Goal: Information Seeking & Learning: Learn about a topic

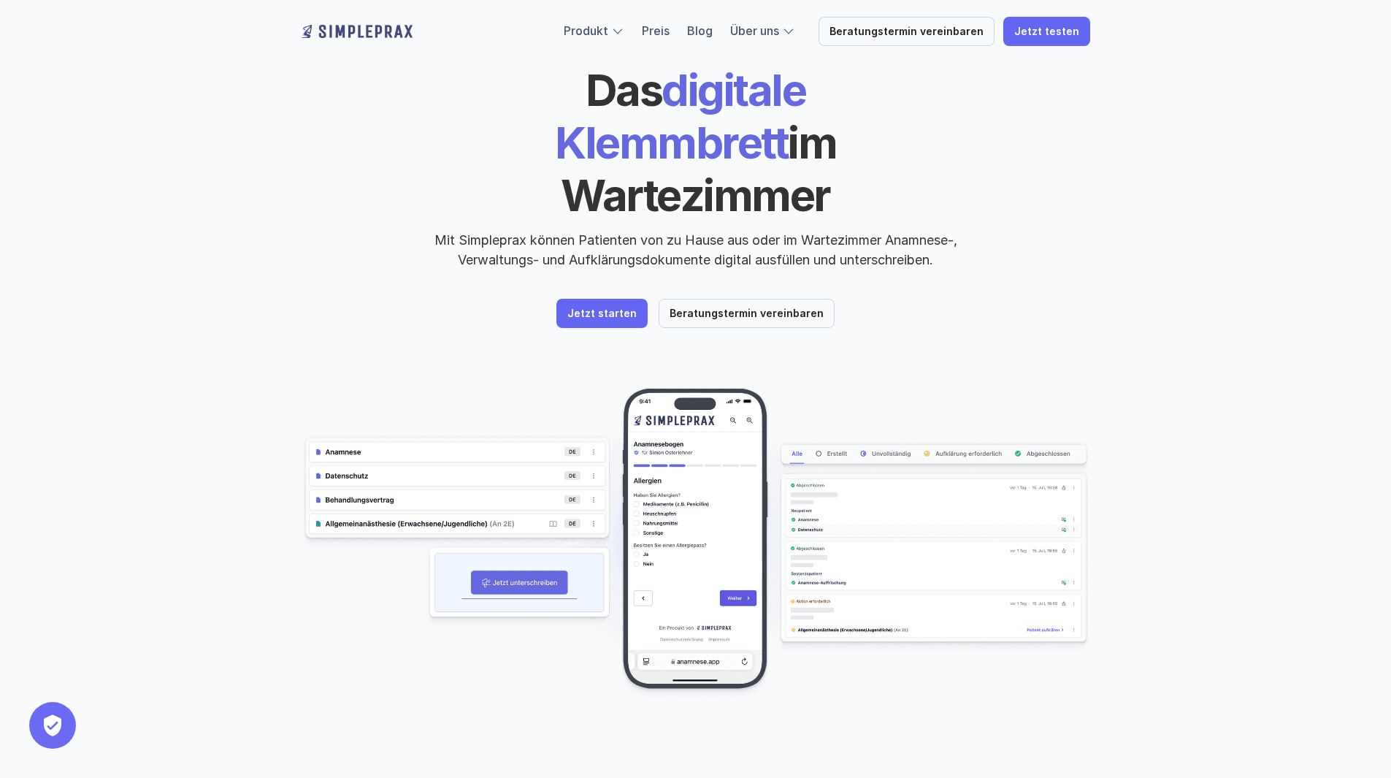
scroll to position [104, 0]
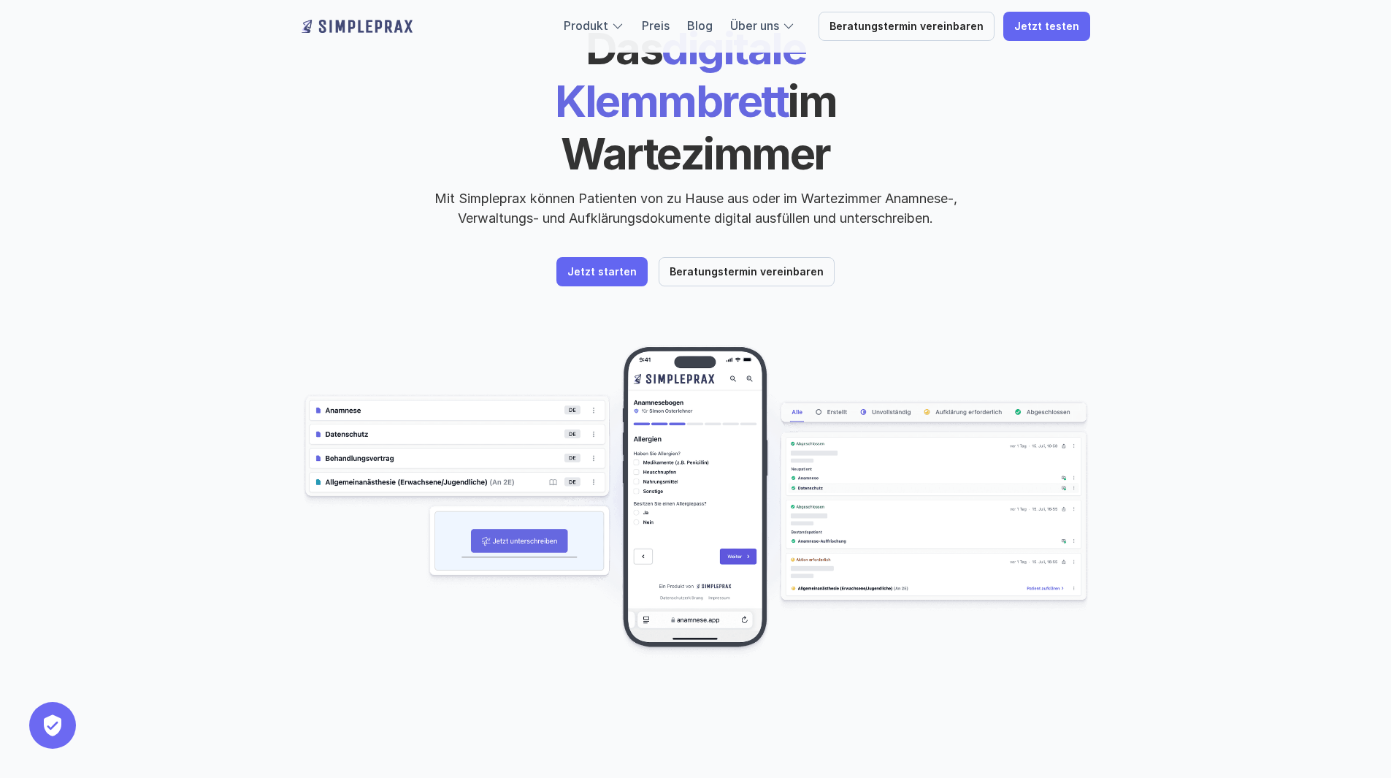
click at [710, 418] on img at bounding box center [696, 502] width 789 height 314
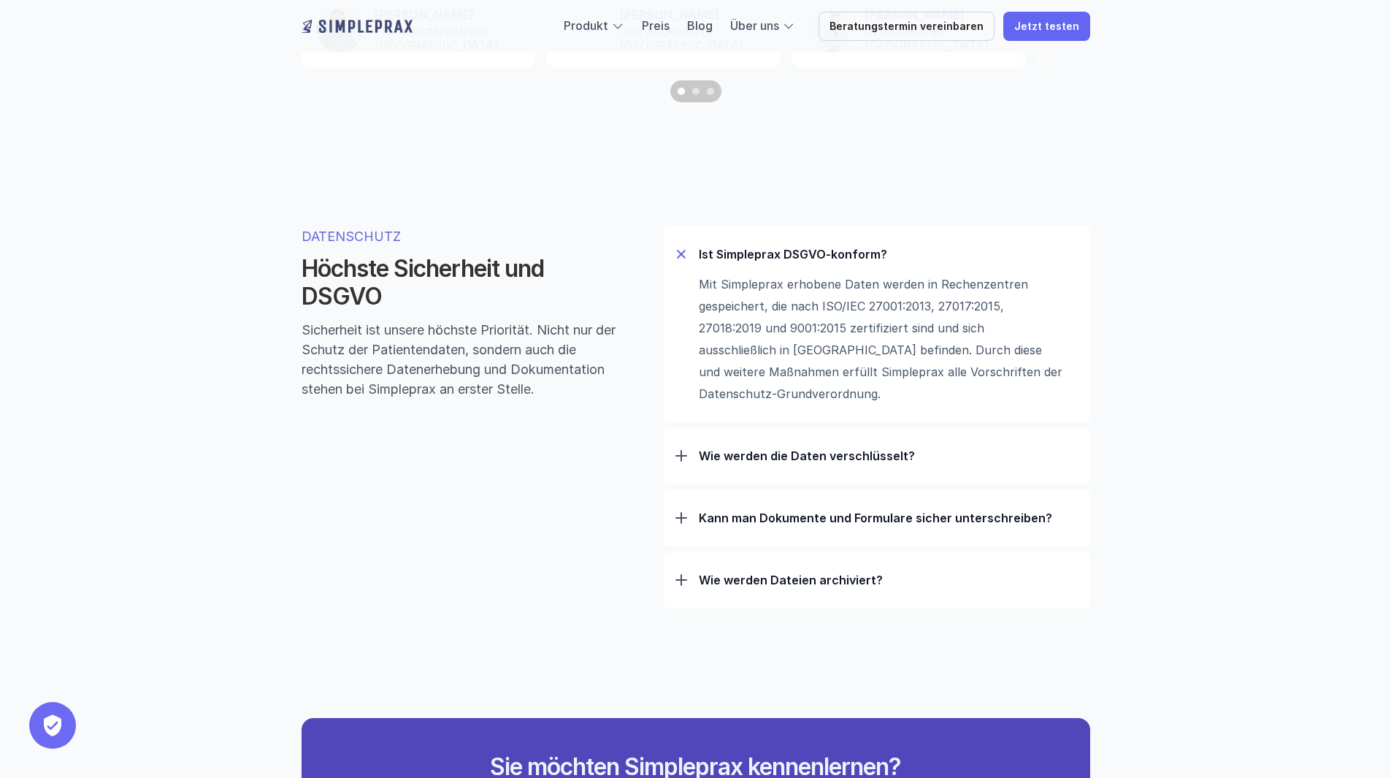
scroll to position [4425, 0]
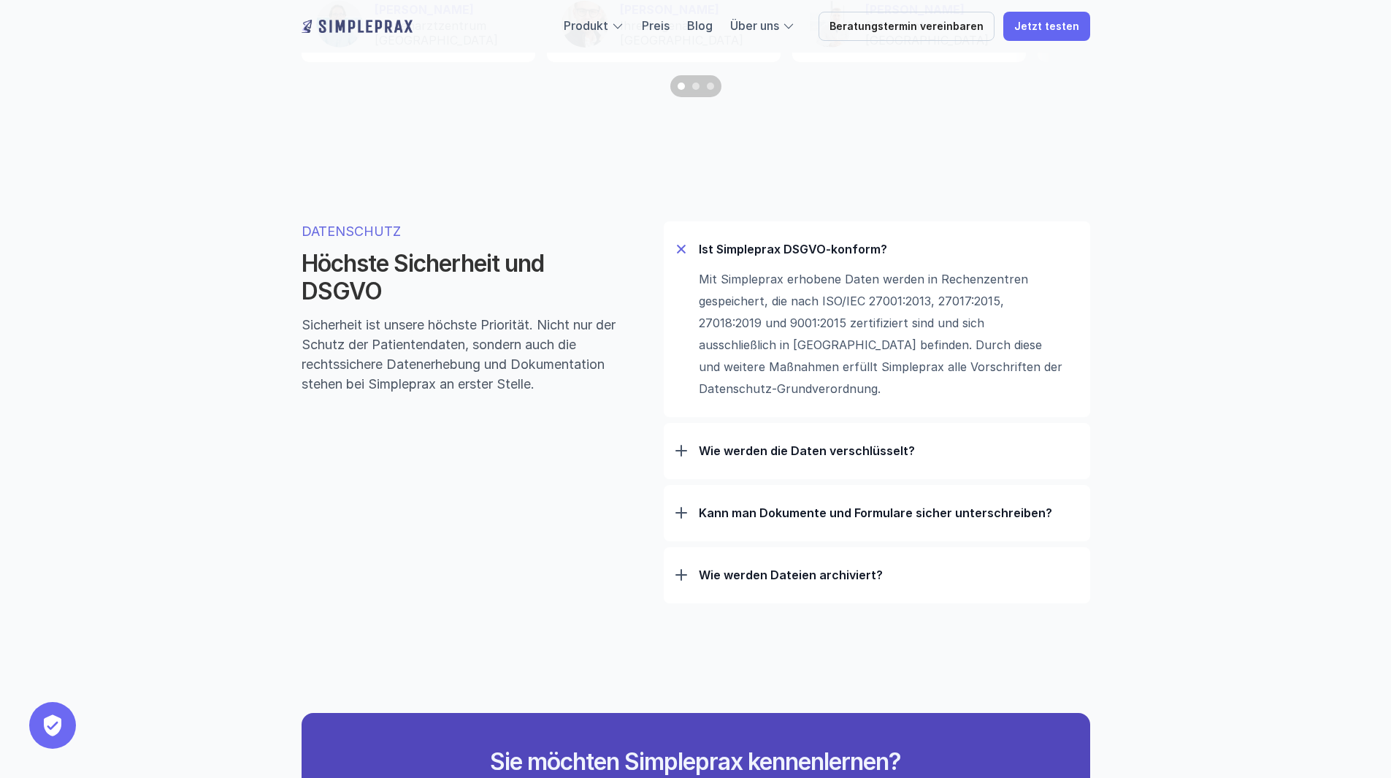
click at [773, 477] on div "Wie werden die Daten verschlüsselt? Zusätzlich zur üblichen TLS Verschlüsselung…" at bounding box center [877, 451] width 426 height 56
click at [808, 458] on p "Wie werden die Daten verschlüsselt?" at bounding box center [889, 450] width 380 height 15
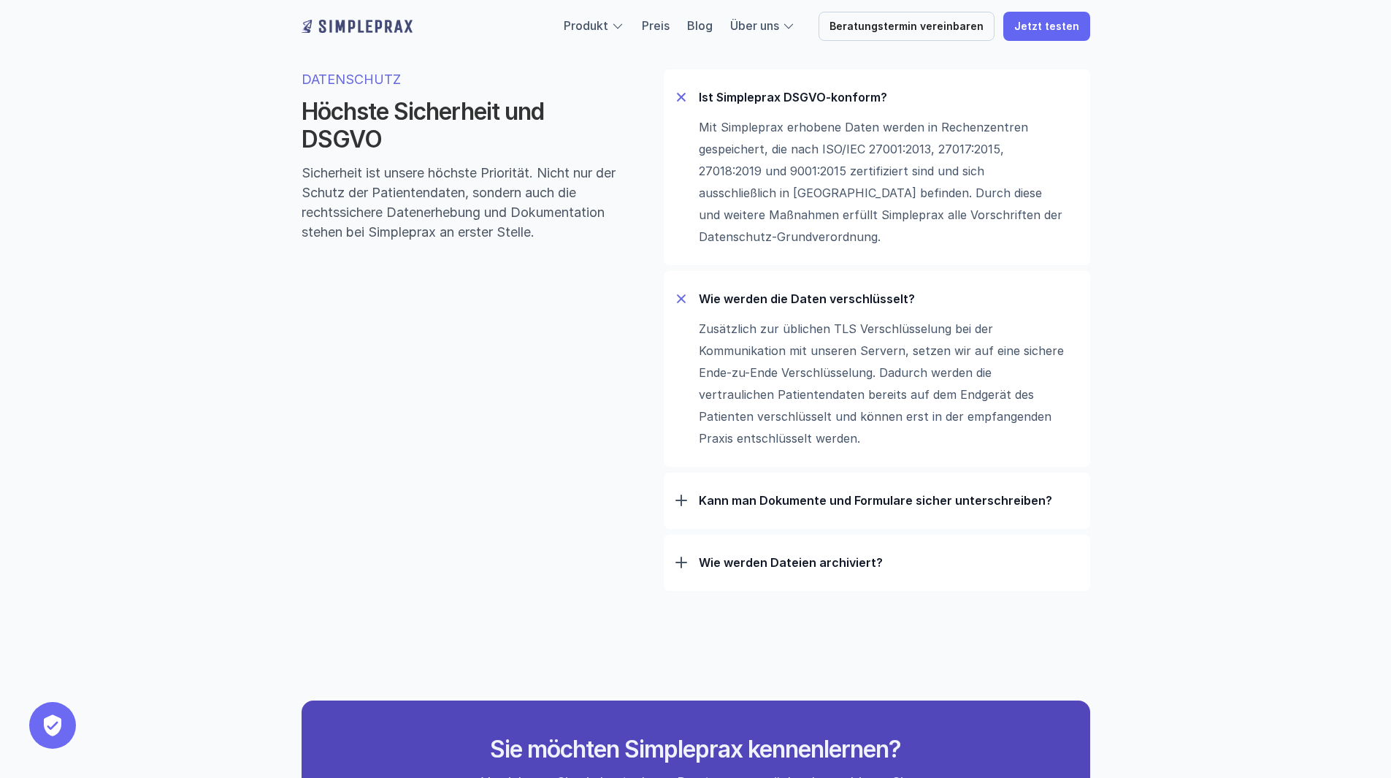
scroll to position [4579, 0]
click at [768, 500] on p "Kann man Dokumente und Formulare sicher unterschreiben?" at bounding box center [889, 498] width 380 height 15
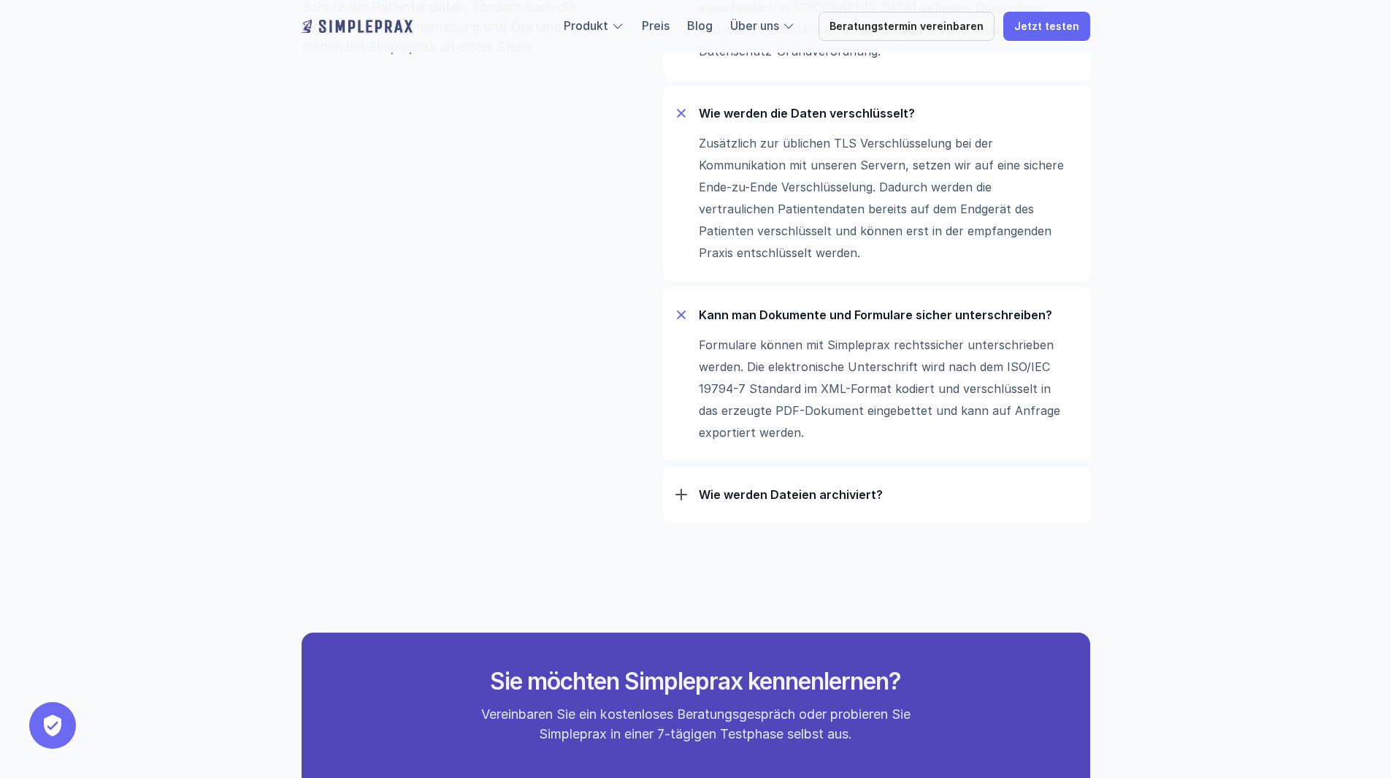
scroll to position [4764, 0]
click at [783, 501] on p "Wie werden Dateien archiviert?" at bounding box center [889, 493] width 380 height 15
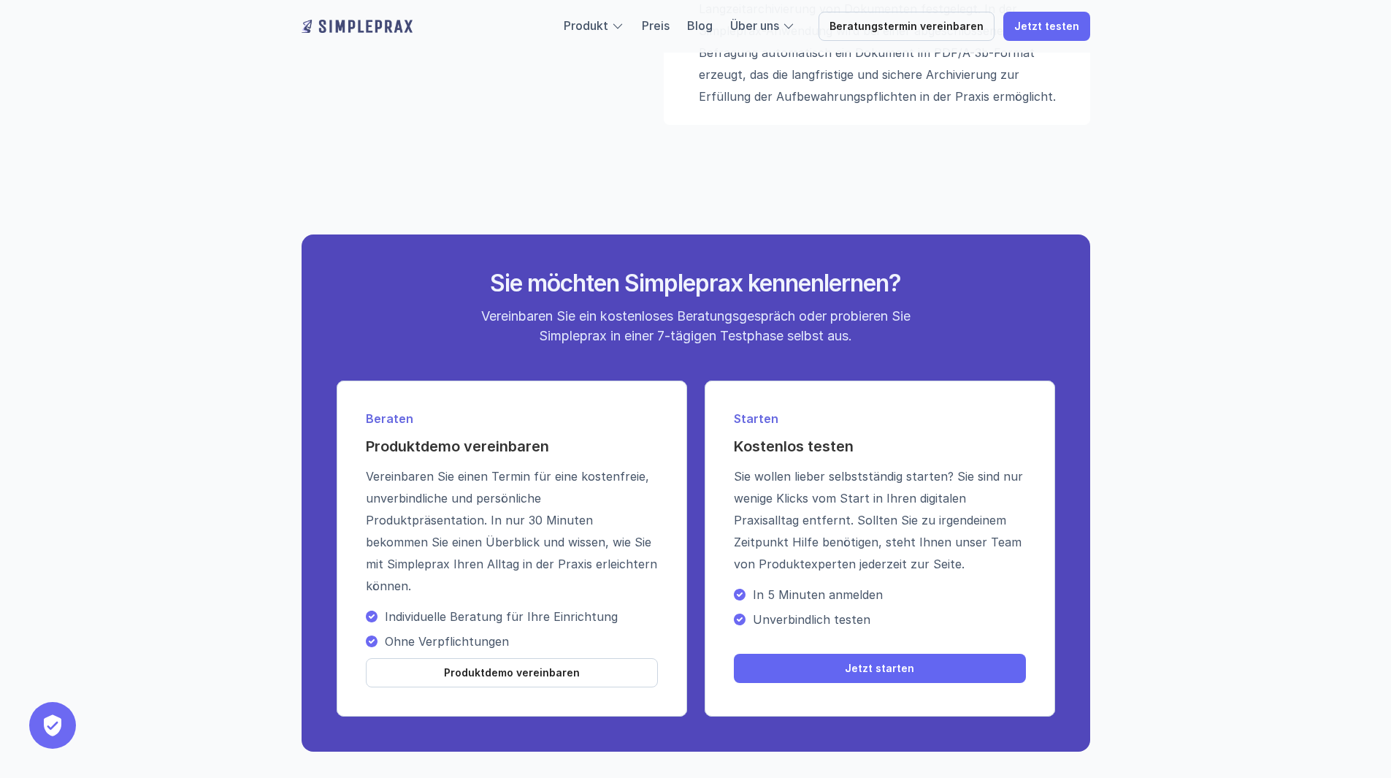
scroll to position [5554, 0]
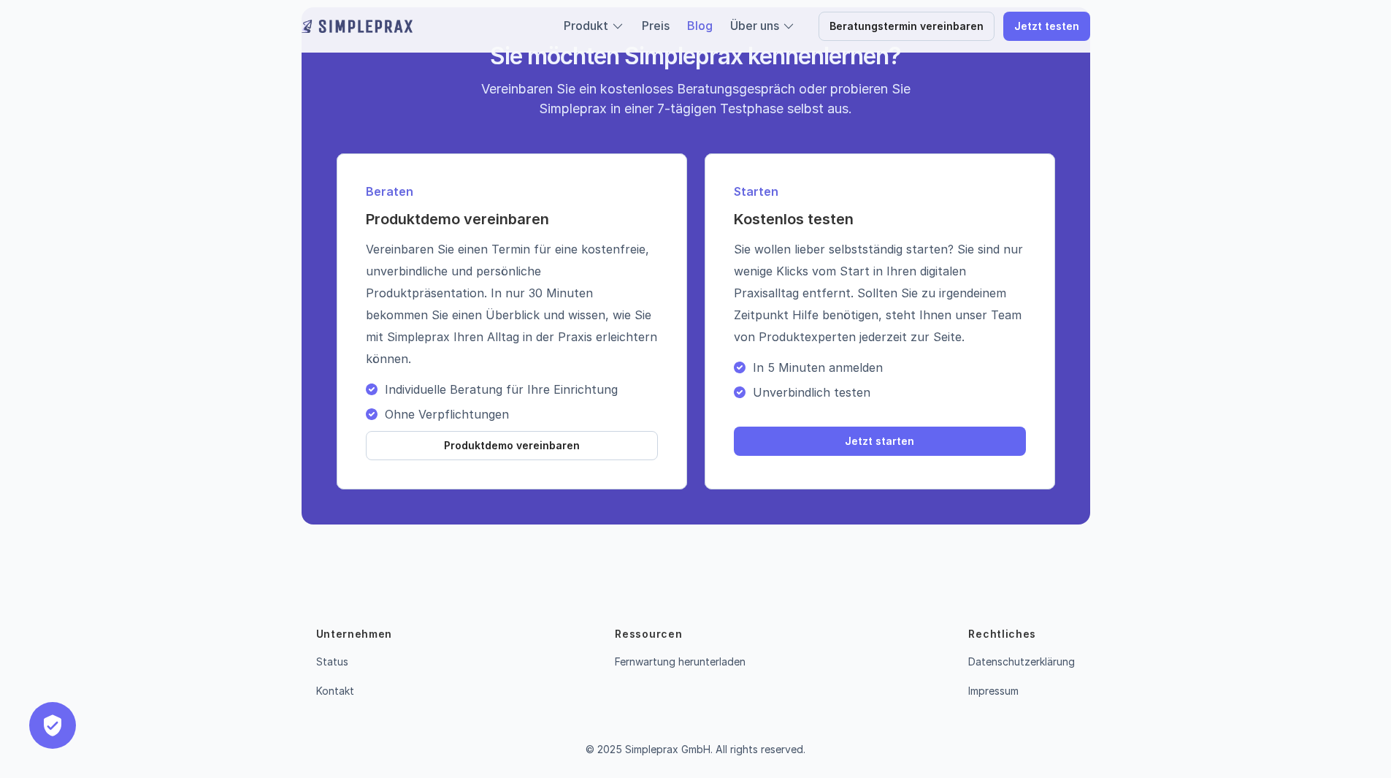
click at [713, 28] on link "Blog" at bounding box center [700, 25] width 26 height 15
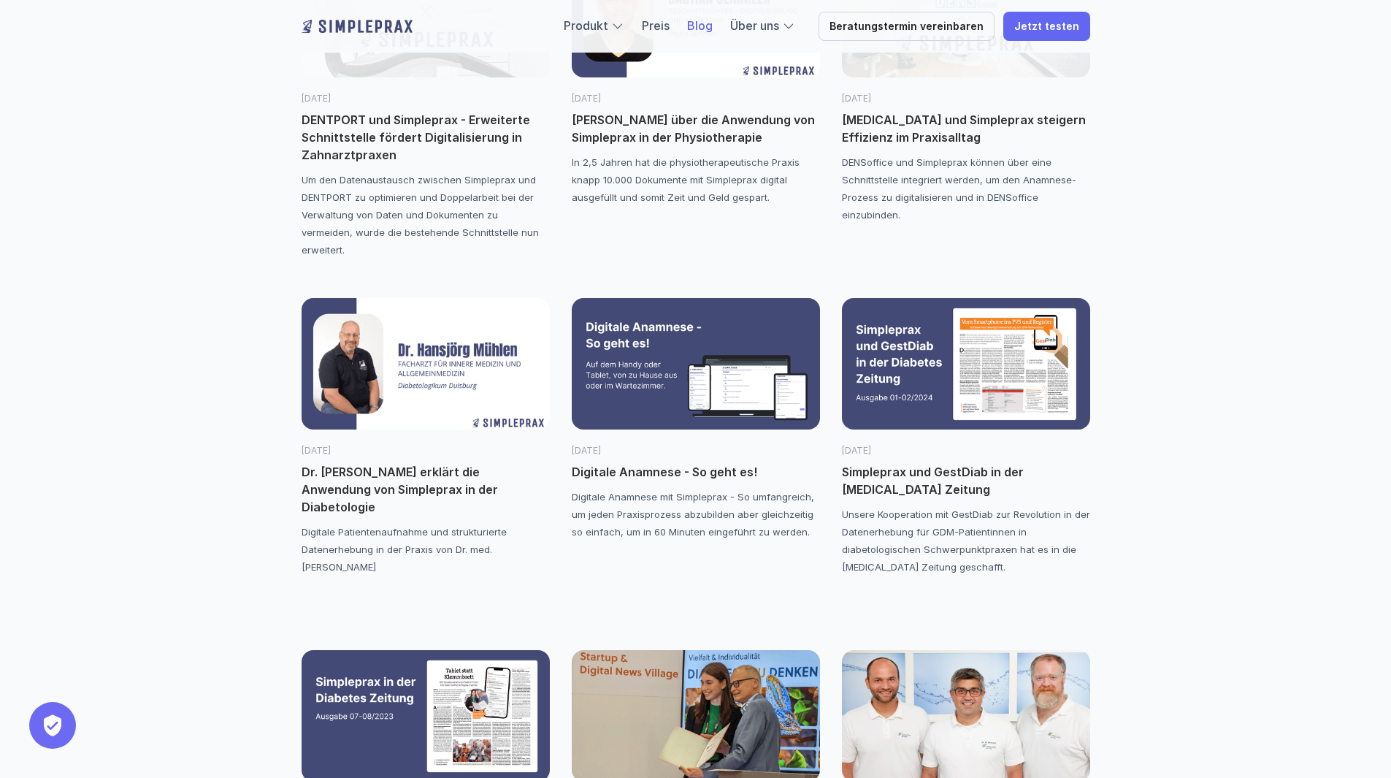
scroll to position [1703, 0]
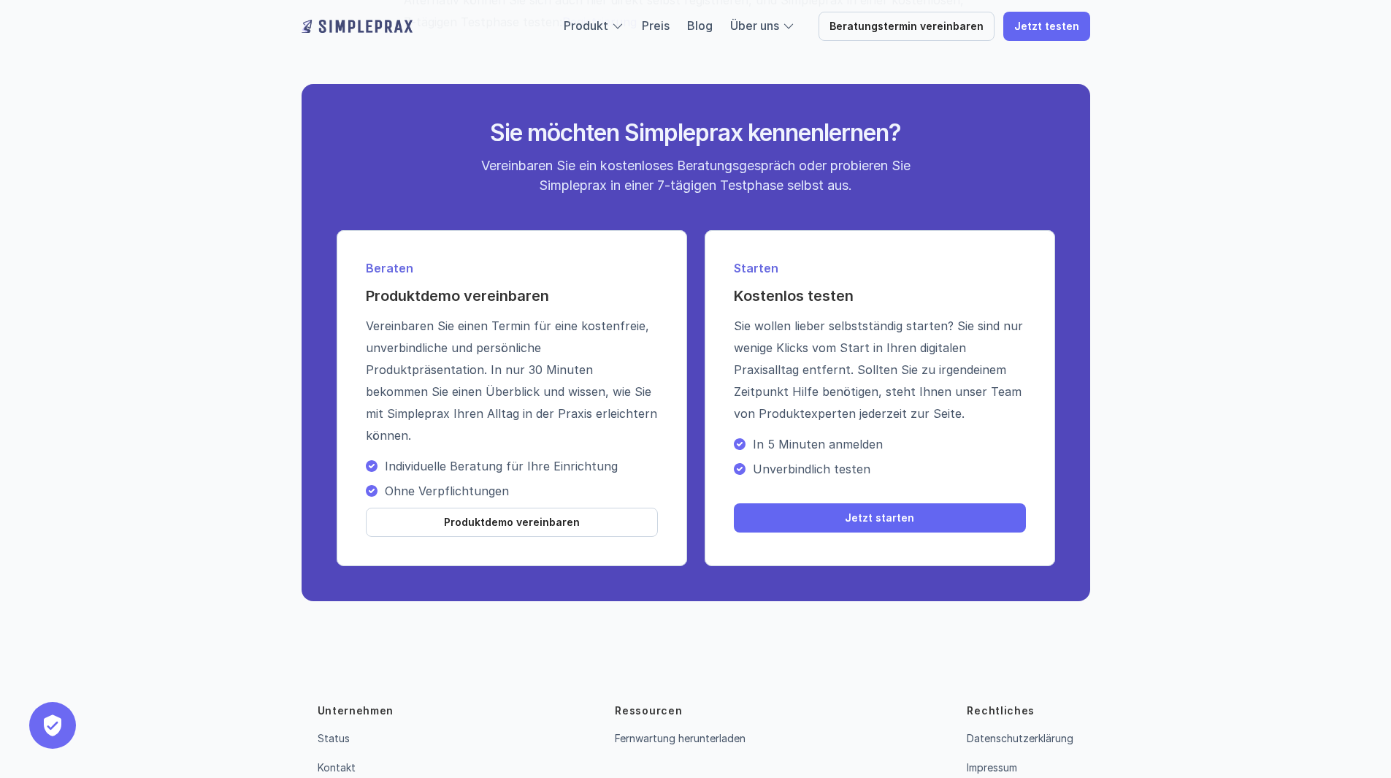
scroll to position [1913, 0]
